Goal: Communication & Community: Participate in discussion

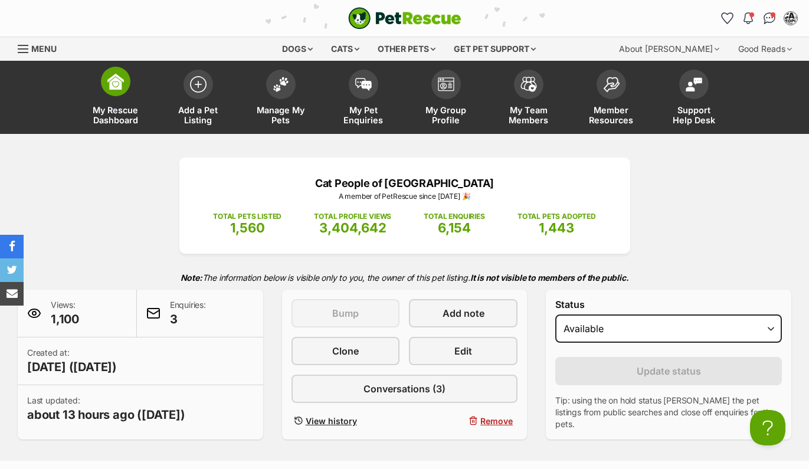
click at [125, 93] on span at bounding box center [116, 82] width 30 height 30
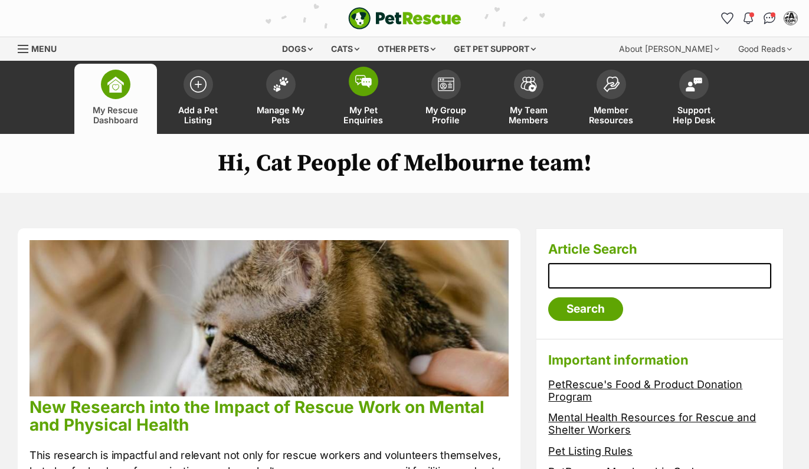
click at [375, 86] on span at bounding box center [364, 82] width 30 height 30
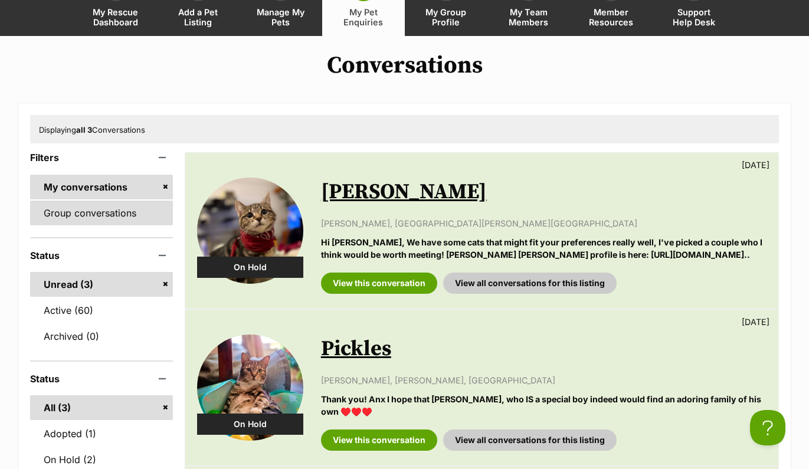
click at [126, 221] on link "Group conversations" at bounding box center [101, 213] width 143 height 25
